Goal: Navigation & Orientation: Find specific page/section

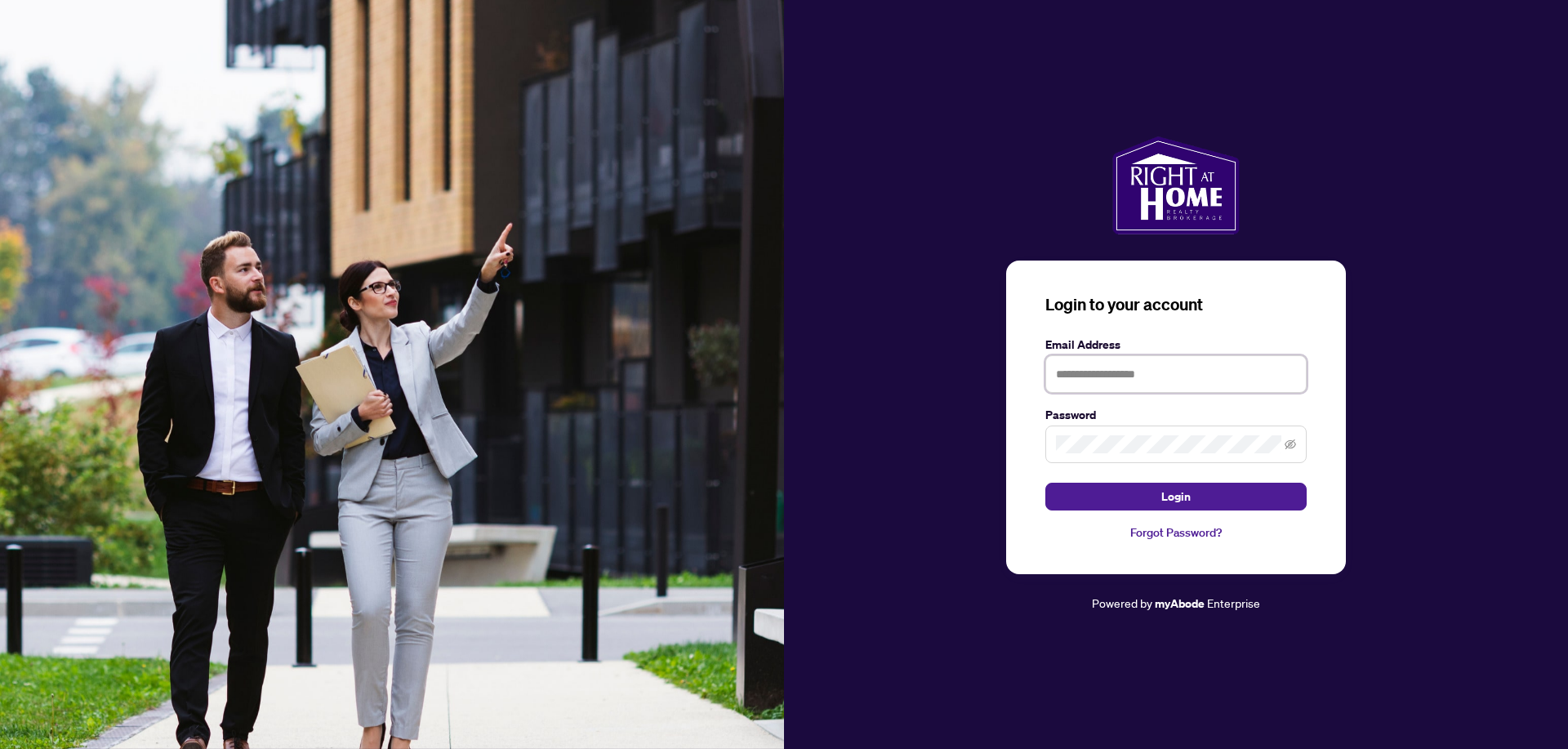
click at [1114, 382] on input "text" at bounding box center [1176, 374] width 261 height 37
type input "**********"
click at [1129, 498] on button "Login" at bounding box center [1176, 496] width 261 height 28
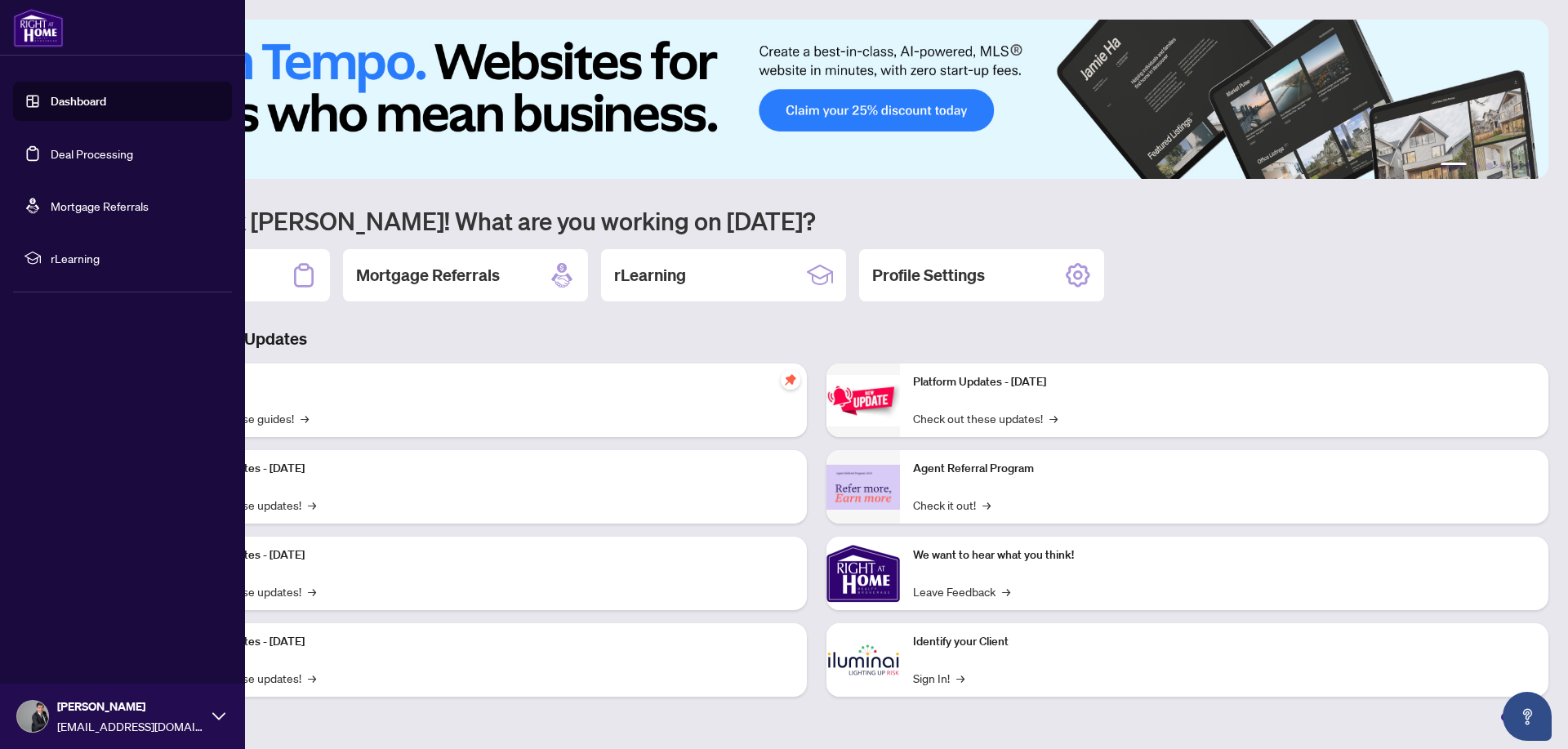
click at [80, 106] on link "Dashboard" at bounding box center [78, 101] width 55 height 15
click at [65, 105] on link "Dashboard" at bounding box center [78, 101] width 55 height 15
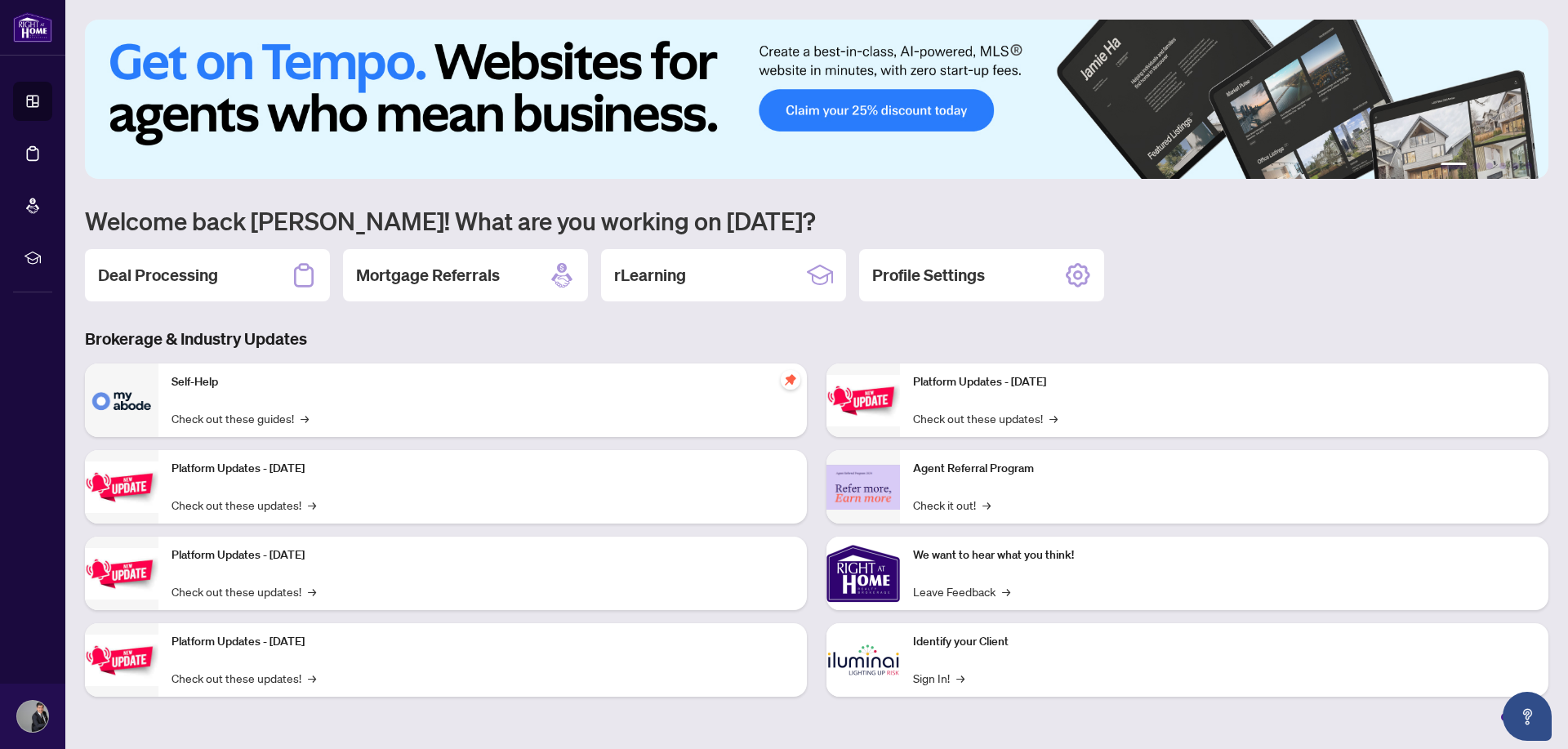
click at [237, 265] on div "Deal Processing" at bounding box center [206, 275] width 245 height 52
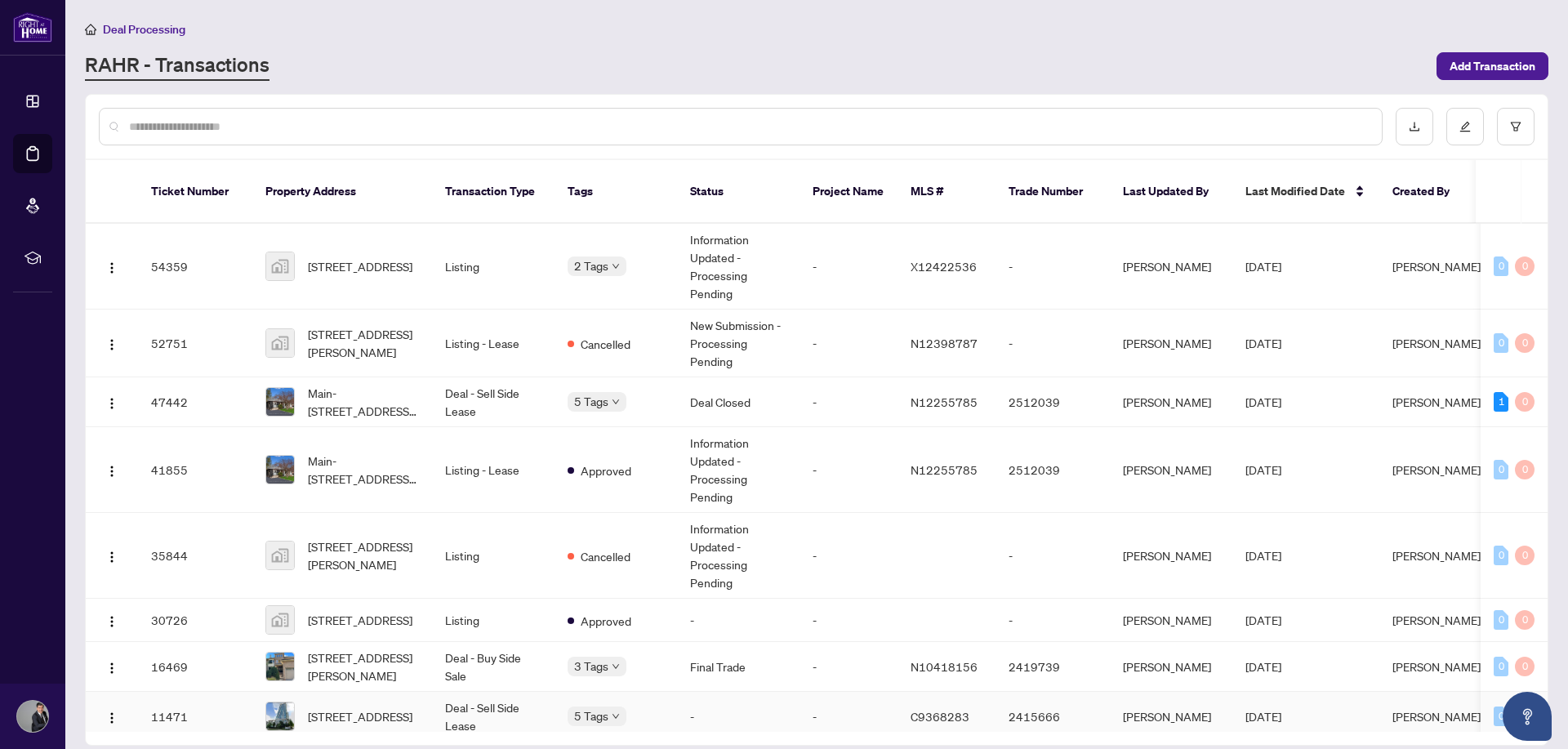
scroll to position [71, 0]
